Goal: Communication & Community: Ask a question

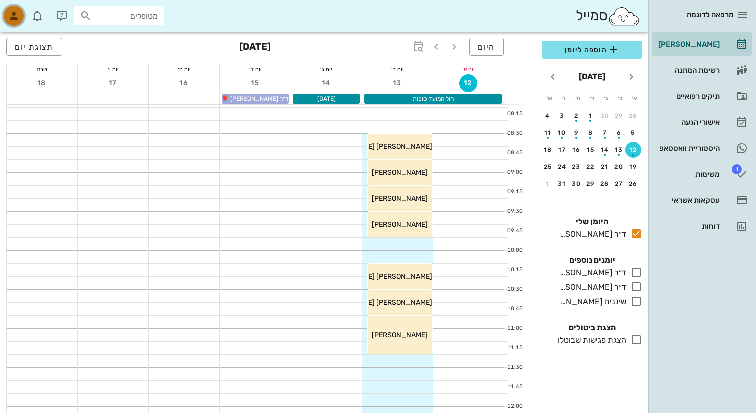
click at [18, 21] on icon "button" at bounding box center [14, 16] width 12 height 12
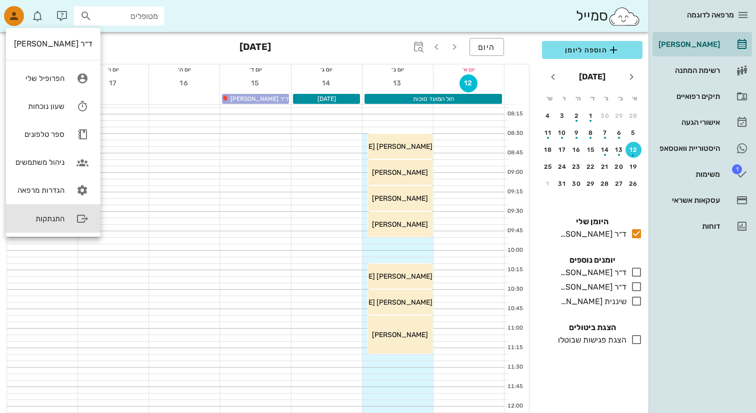
click at [69, 225] on div "התנתקות" at bounding box center [53, 219] width 94 height 28
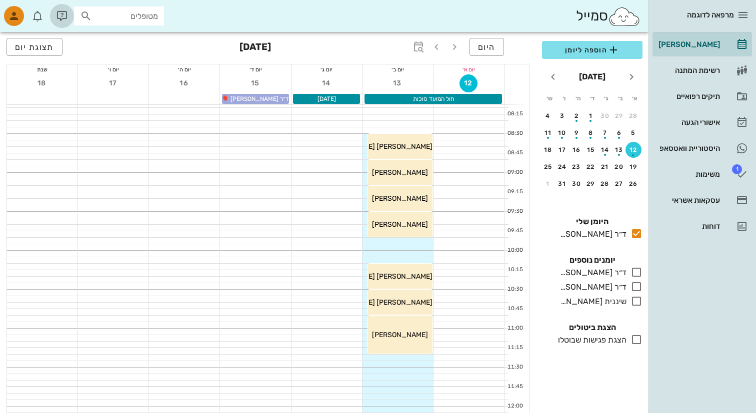
click at [61, 19] on icon "button" at bounding box center [62, 16] width 12 height 12
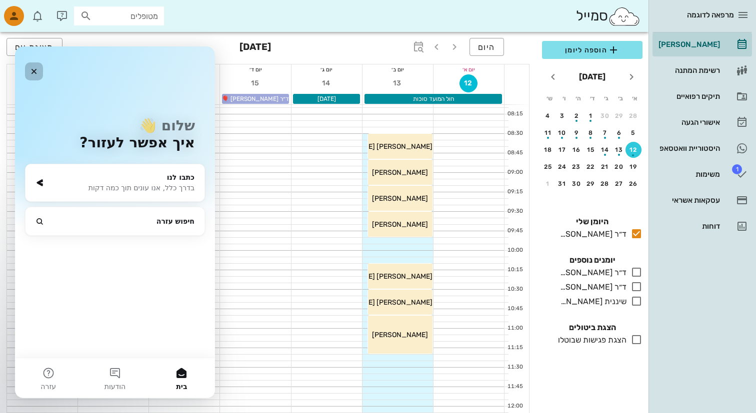
click at [30, 69] on icon "סגור" at bounding box center [34, 71] width 8 height 8
